Goal: Information Seeking & Learning: Find contact information

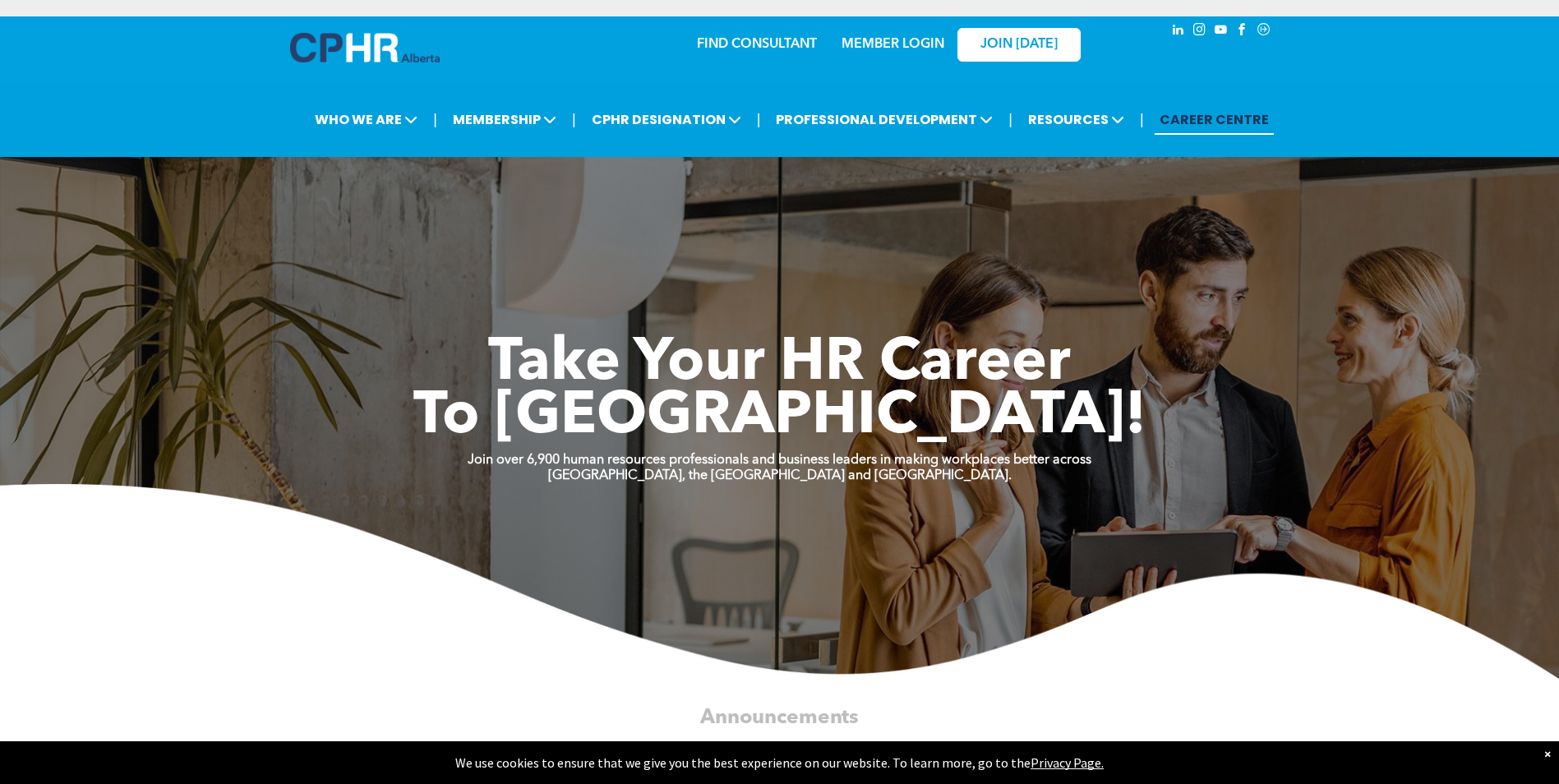
click at [884, 40] on link "MEMBER LOGIN" at bounding box center [893, 44] width 103 height 13
click at [908, 45] on link "MEMBER LOGIN" at bounding box center [893, 44] width 103 height 13
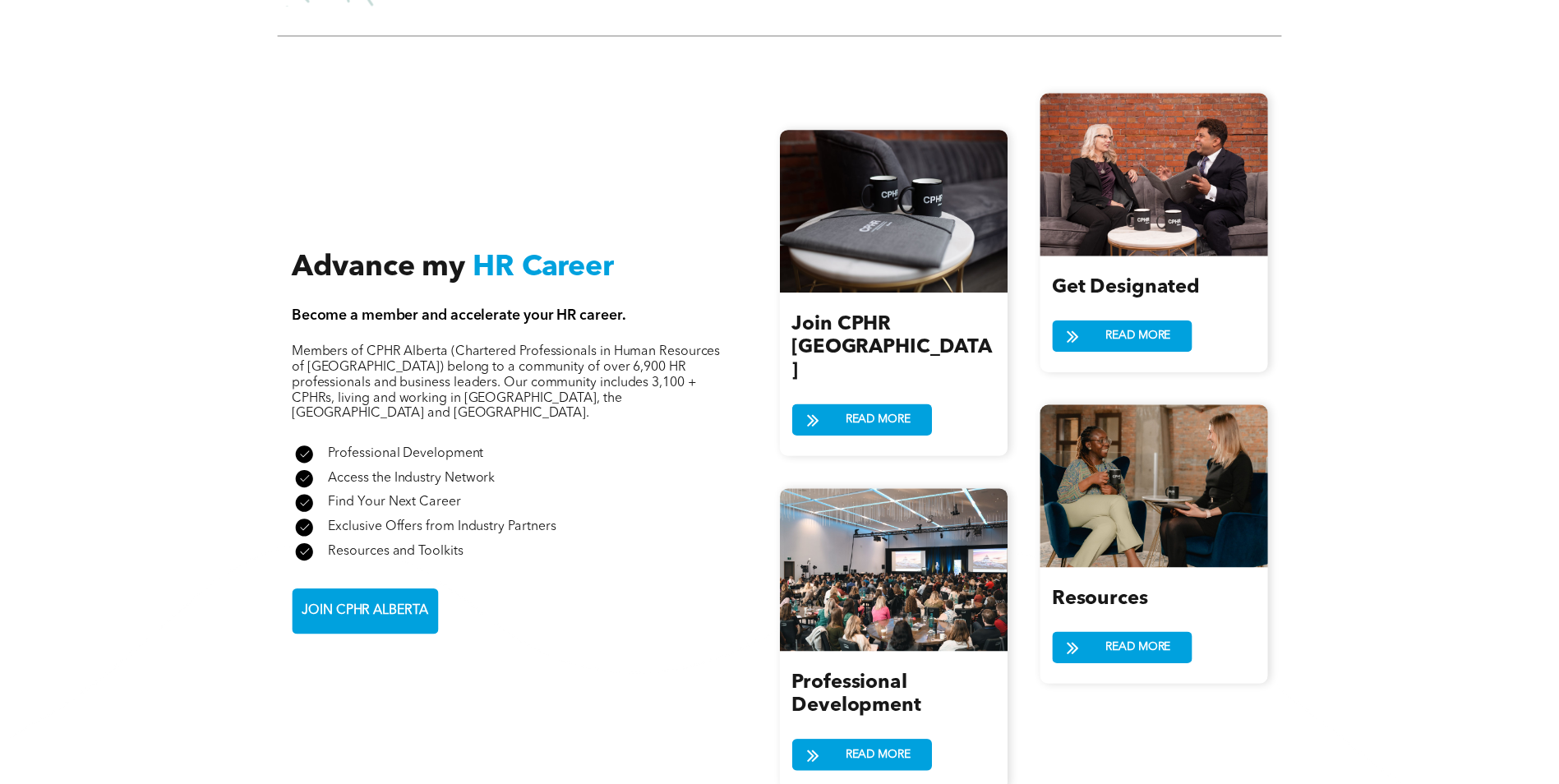
scroll to position [1665, 0]
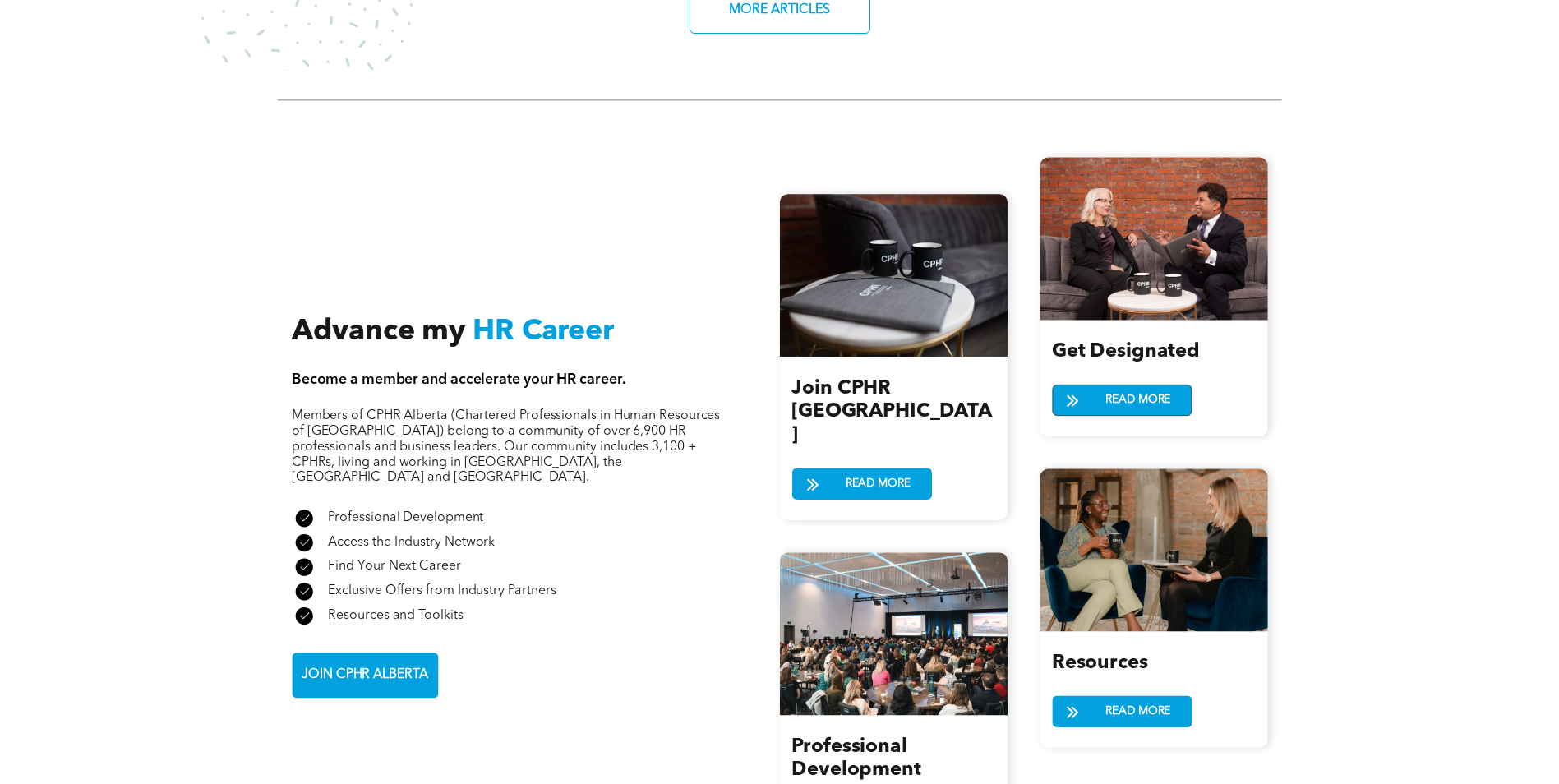
click at [1106, 391] on span "READ MORE" at bounding box center [1137, 399] width 76 height 30
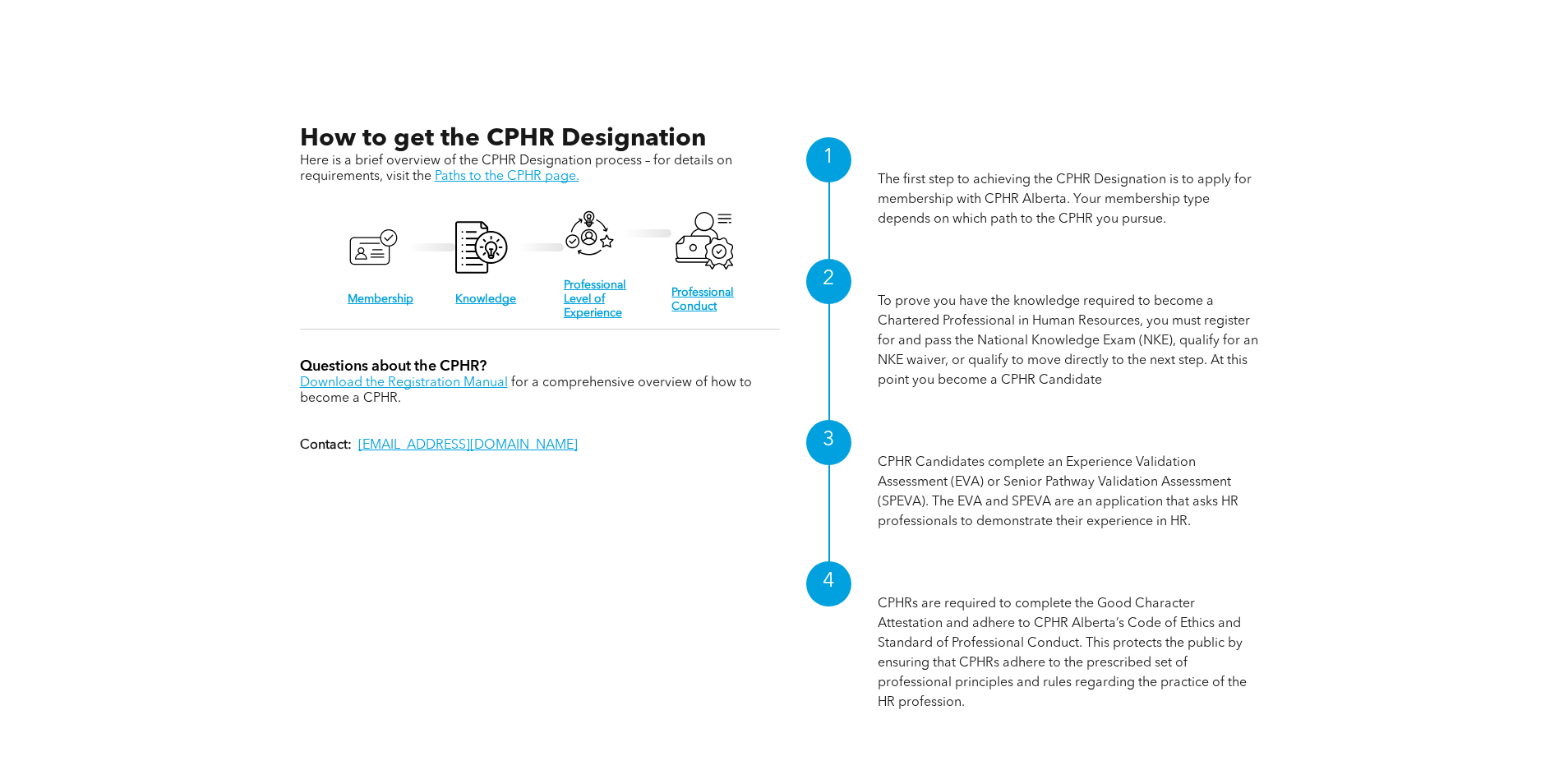
scroll to position [1808, 0]
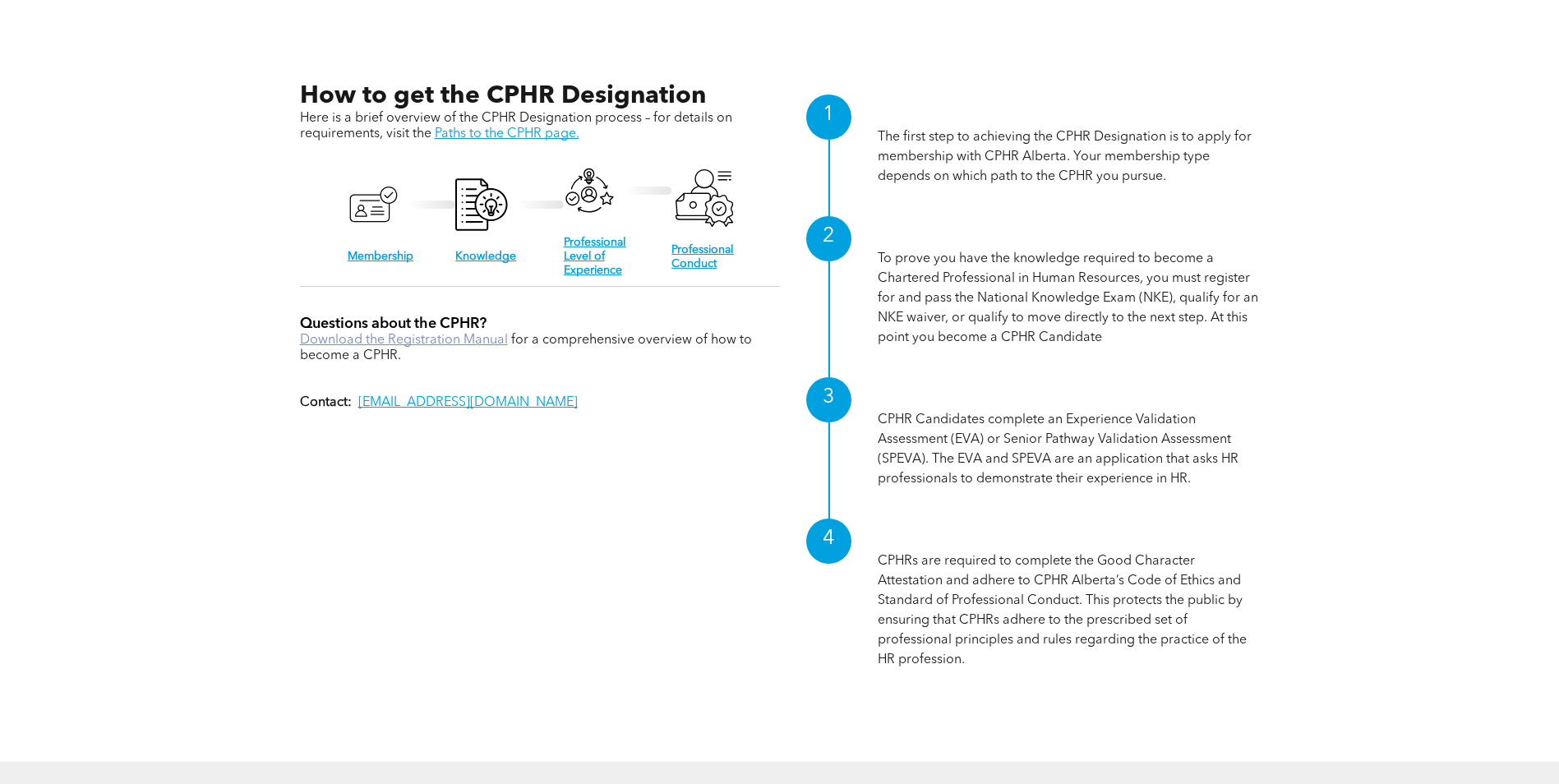
click at [470, 333] on link "Download the Registration Manual" at bounding box center [404, 339] width 208 height 13
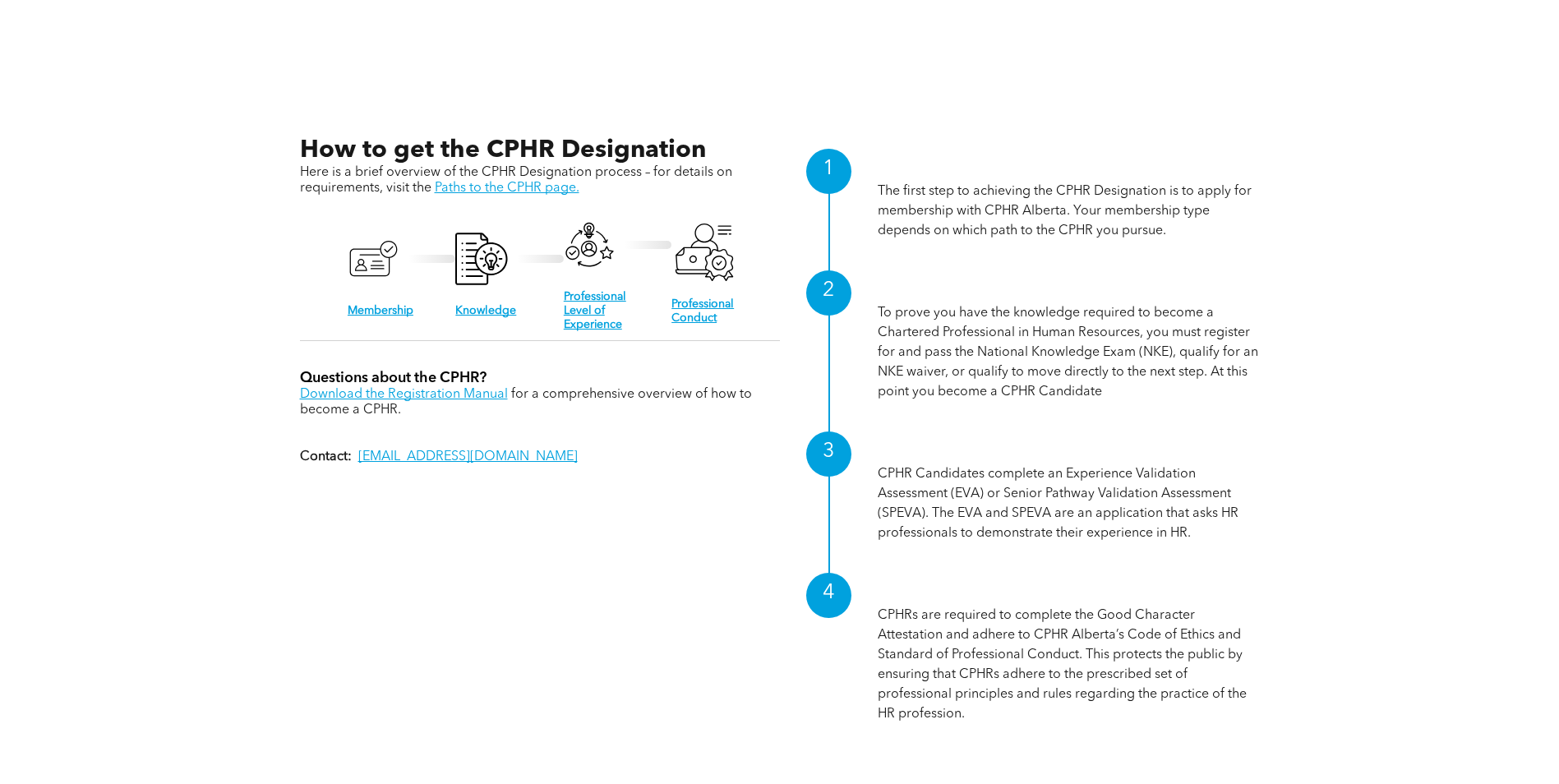
scroll to position [1726, 0]
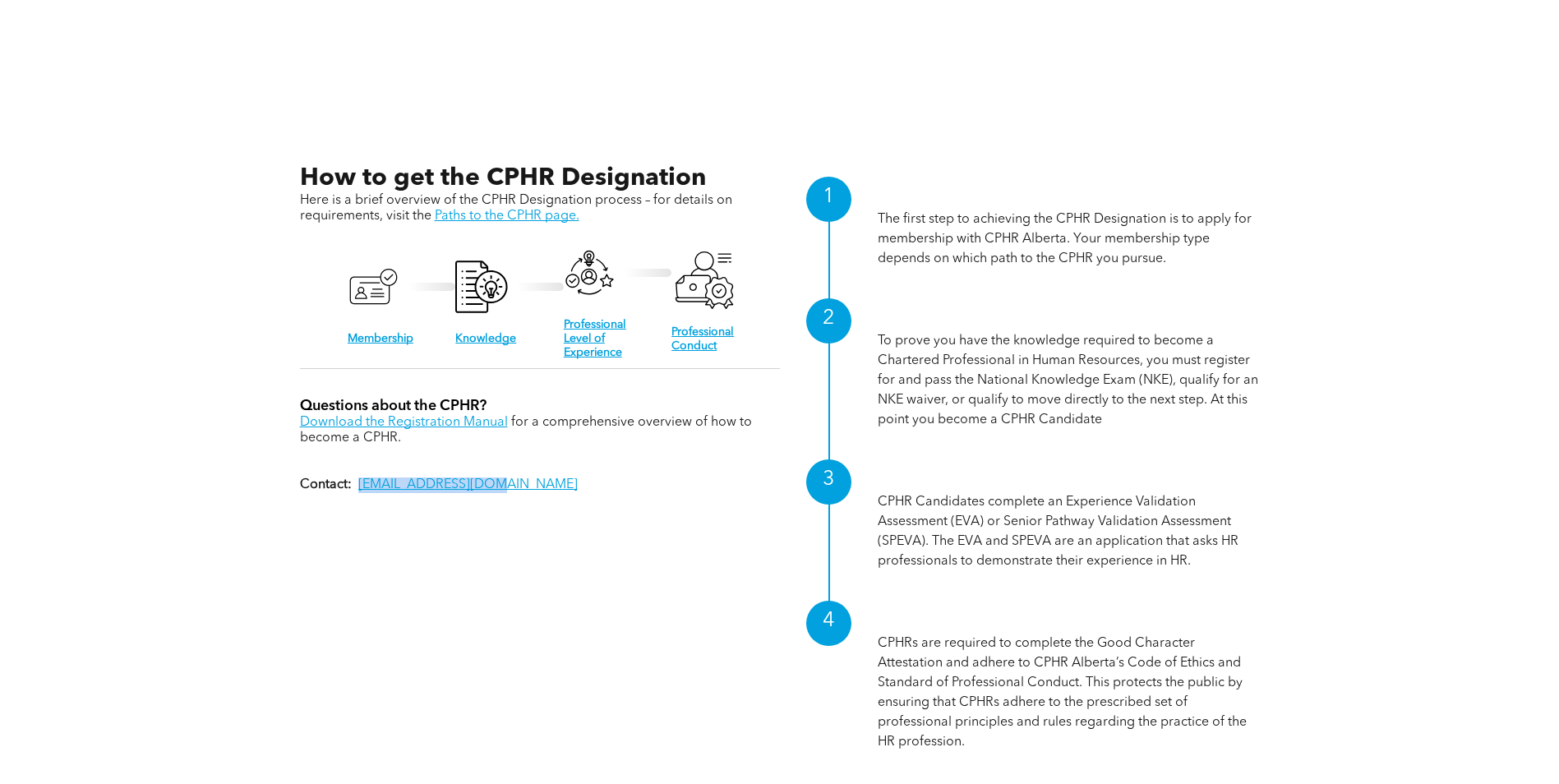
drag, startPoint x: 478, startPoint y: 483, endPoint x: 356, endPoint y: 479, distance: 122.1
click at [356, 479] on p "Contact: registrar@cphrab.ca" at bounding box center [540, 485] width 480 height 15
drag, startPoint x: 356, startPoint y: 479, endPoint x: 372, endPoint y: 479, distance: 16.0
copy link "registrar@cphrab.ca"
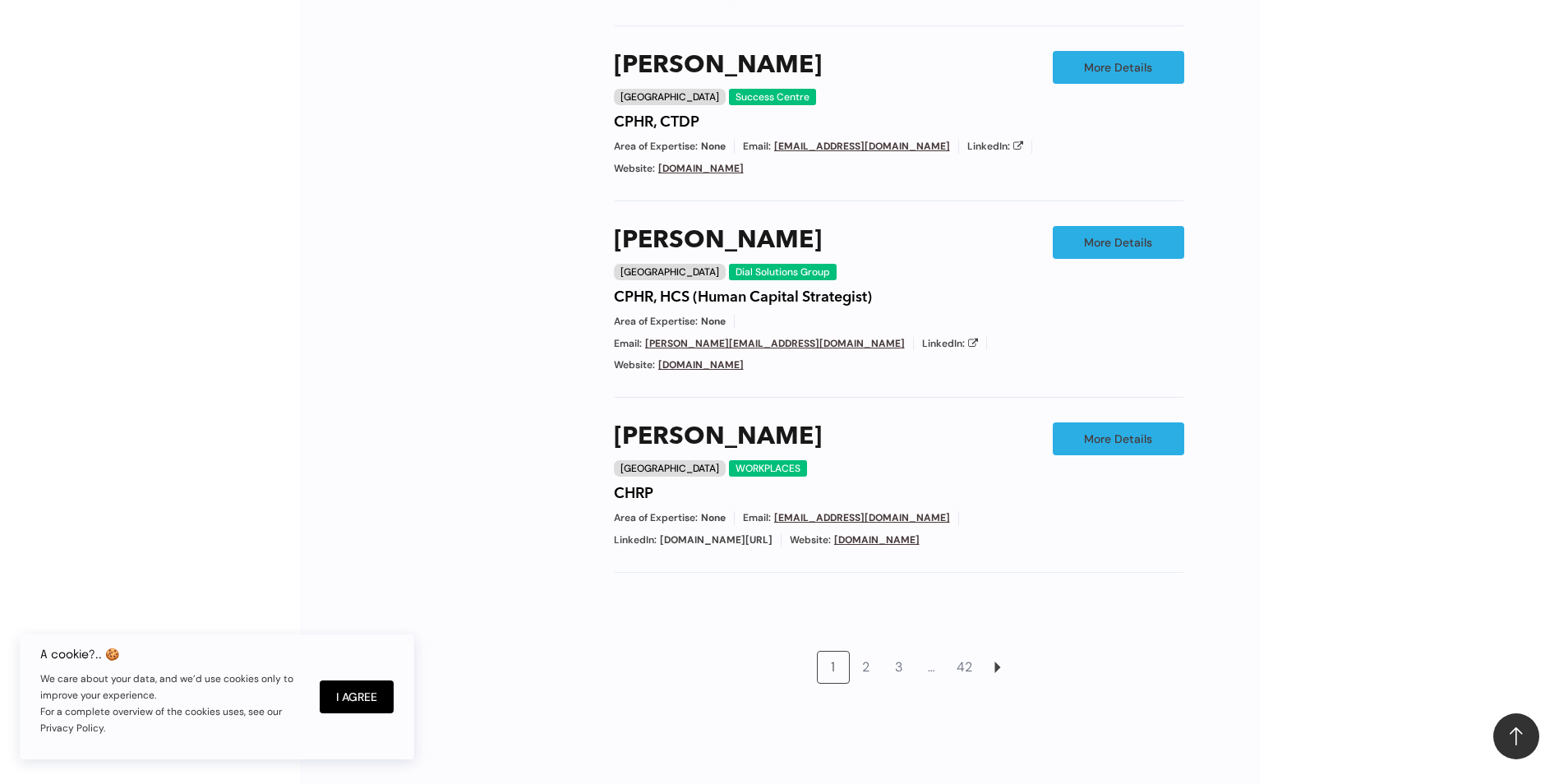
scroll to position [1314, 0]
